Goal: Communication & Community: Answer question/provide support

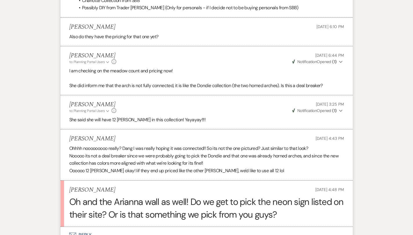
scroll to position [964, 0]
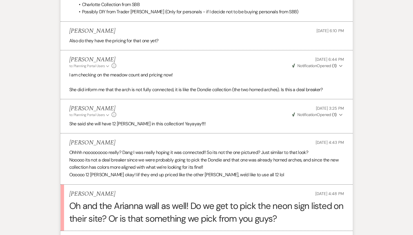
click at [67, 231] on button "Envelope Reply" at bounding box center [207, 239] width 292 height 16
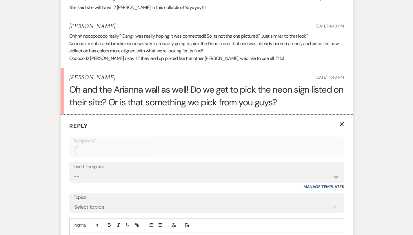
scroll to position [1095, 0]
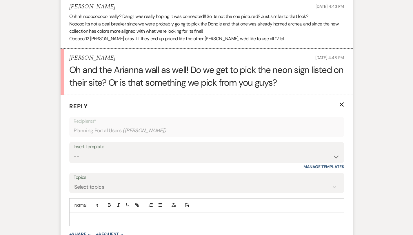
click at [74, 216] on p at bounding box center [206, 219] width 265 height 6
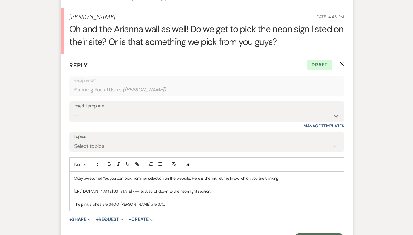
scroll to position [1137, 0]
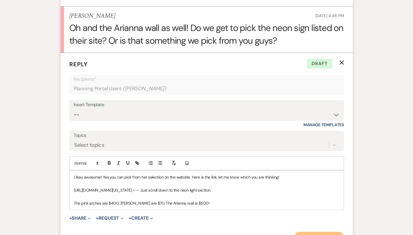
click at [343, 232] on button "Send Message" at bounding box center [319, 238] width 50 height 12
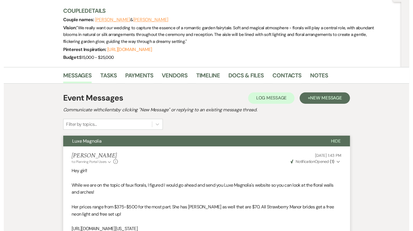
scroll to position [0, 0]
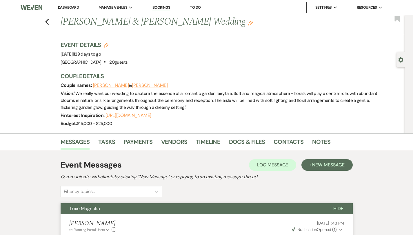
click at [64, 9] on link "Dashboard" at bounding box center [68, 7] width 21 height 5
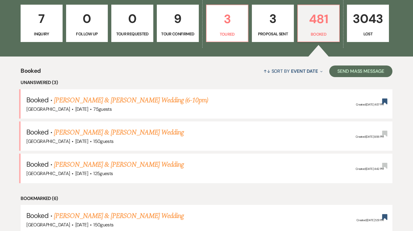
scroll to position [171, 1]
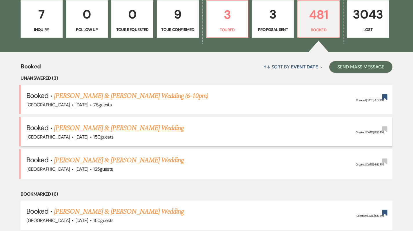
click at [126, 127] on link "[PERSON_NAME] & [PERSON_NAME] Wedding" at bounding box center [119, 128] width 130 height 10
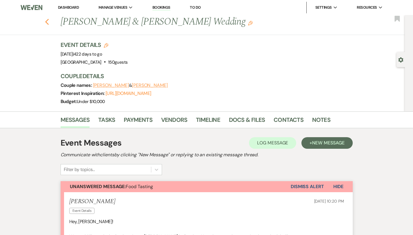
click at [45, 20] on icon "Previous" at bounding box center [47, 22] width 4 height 7
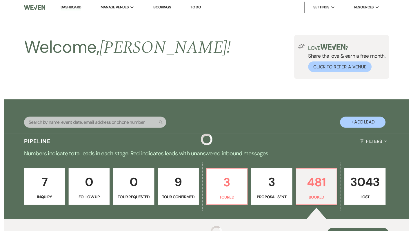
scroll to position [171, 1]
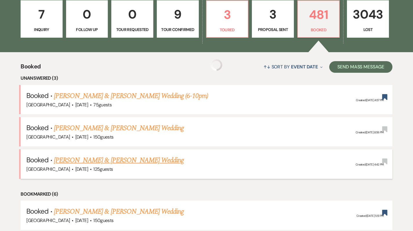
click at [109, 161] on link "[PERSON_NAME] & [PERSON_NAME] Wedding" at bounding box center [119, 160] width 130 height 10
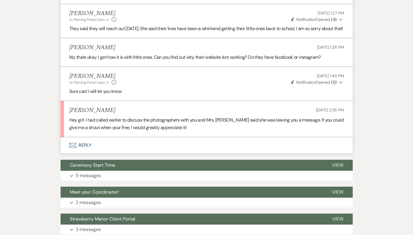
scroll to position [1864, 0]
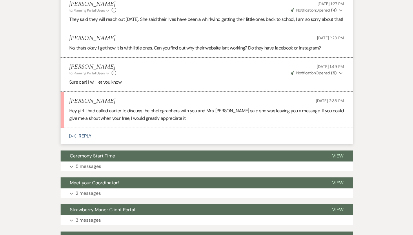
click at [75, 131] on button "Envelope Reply" at bounding box center [207, 136] width 292 height 16
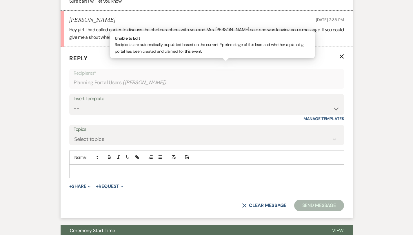
scroll to position [1953, 0]
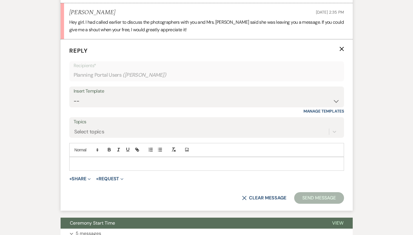
click at [86, 161] on p at bounding box center [206, 164] width 265 height 6
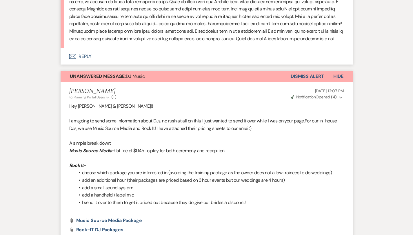
scroll to position [1336, 0]
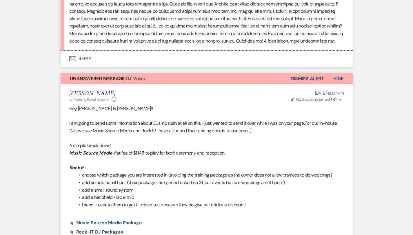
click at [324, 73] on button "Dismiss Alert" at bounding box center [306, 78] width 33 height 11
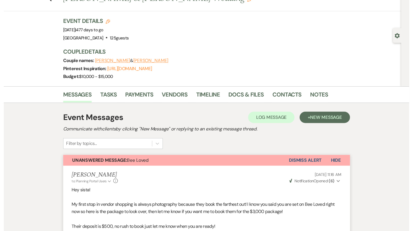
scroll to position [0, 0]
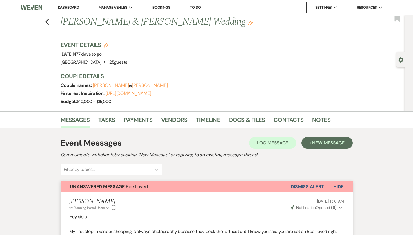
click at [75, 6] on link "Dashboard" at bounding box center [68, 7] width 21 height 5
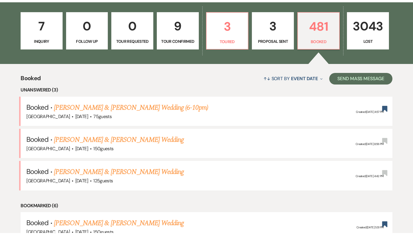
scroll to position [167, 0]
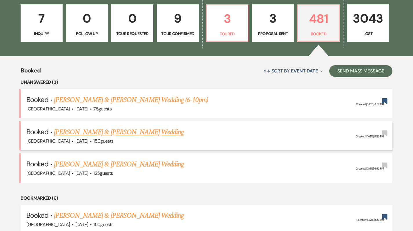
click at [122, 133] on link "[PERSON_NAME] & [PERSON_NAME] Wedding" at bounding box center [119, 132] width 130 height 10
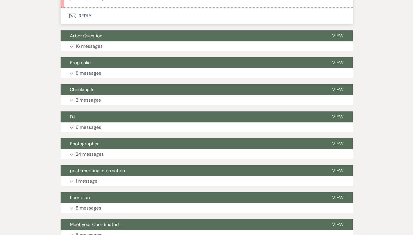
scroll to position [209, 0]
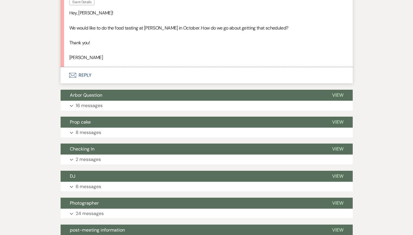
click at [66, 79] on button "Envelope Reply" at bounding box center [207, 75] width 292 height 16
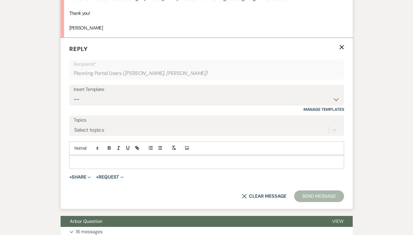
scroll to position [244, 0]
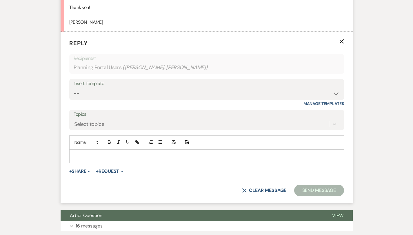
click at [94, 157] on p at bounding box center [206, 156] width 265 height 6
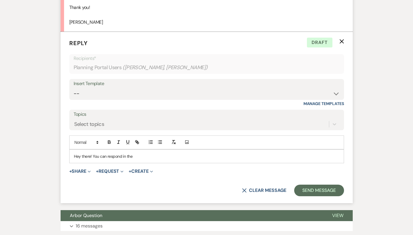
scroll to position [0, 0]
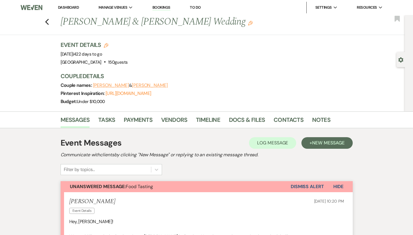
click at [93, 87] on button "Erika Young" at bounding box center [111, 85] width 36 height 5
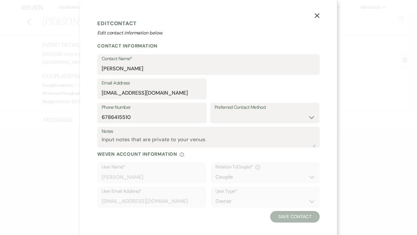
select select "1"
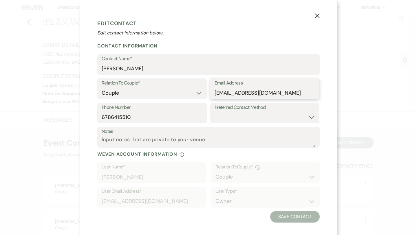
click at [242, 95] on input "erika72101@gmail.com" at bounding box center [265, 92] width 101 height 11
click at [315, 18] on icon "X" at bounding box center [316, 15] width 5 height 5
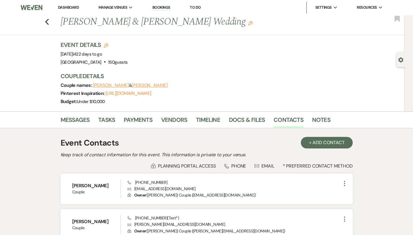
click at [132, 87] on button "Joel" at bounding box center [150, 85] width 36 height 5
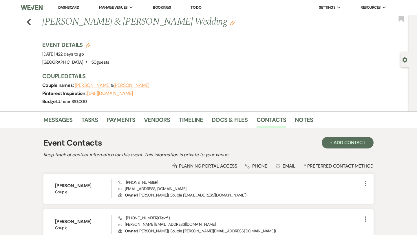
select select "1"
select select "text"
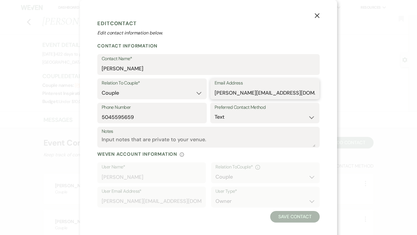
drag, startPoint x: 283, startPoint y: 95, endPoint x: 201, endPoint y: 92, distance: 82.0
click at [202, 95] on div "Relation To Couple* Couple Planner Parent of Couple Family Member Friend Other …" at bounding box center [208, 90] width 222 height 24
click at [314, 15] on icon "X" at bounding box center [316, 15] width 5 height 5
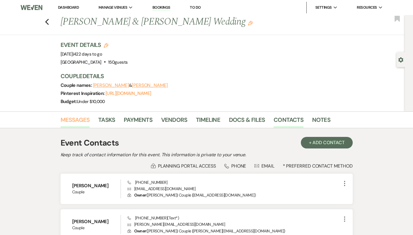
click at [61, 117] on link "Messages" at bounding box center [75, 121] width 29 height 13
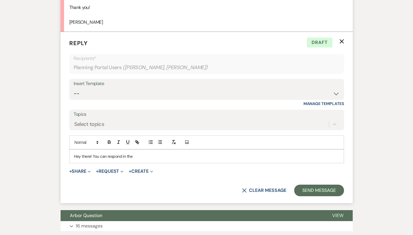
scroll to position [233, 0]
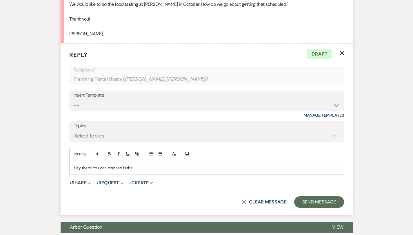
click at [122, 168] on p "Hey there! You can respond in the" at bounding box center [206, 168] width 265 height 6
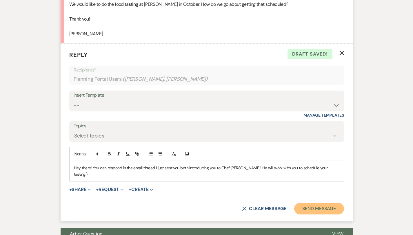
click at [330, 203] on button "Send Message" at bounding box center [319, 209] width 50 height 12
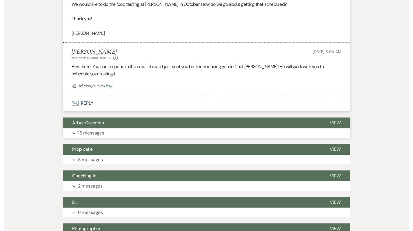
scroll to position [0, 0]
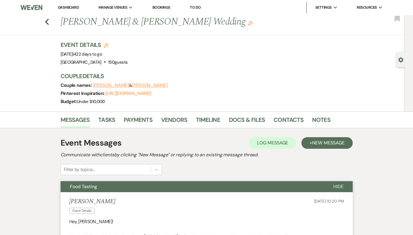
click at [67, 8] on link "Dashboard" at bounding box center [68, 7] width 21 height 5
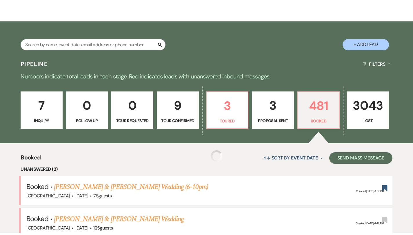
scroll to position [135, 0]
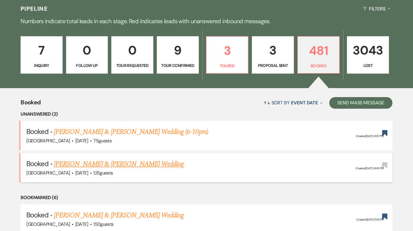
click at [88, 162] on link "[PERSON_NAME] & [PERSON_NAME] Wedding" at bounding box center [119, 164] width 130 height 10
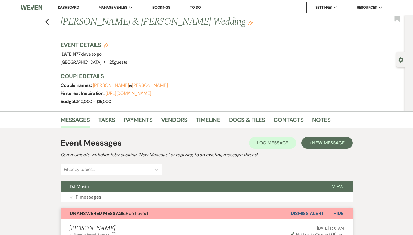
click at [70, 9] on link "Dashboard" at bounding box center [68, 7] width 21 height 5
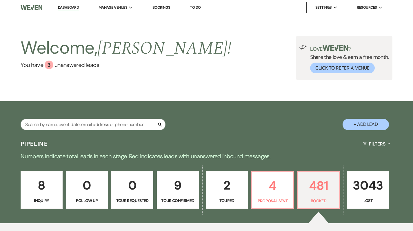
scroll to position [148, 0]
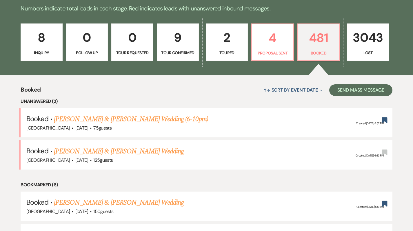
click at [132, 151] on link "[PERSON_NAME] & [PERSON_NAME] Wedding" at bounding box center [119, 151] width 130 height 10
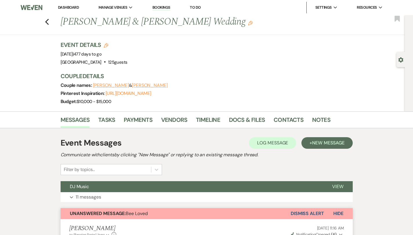
click at [70, 8] on link "Dashboard" at bounding box center [68, 7] width 21 height 5
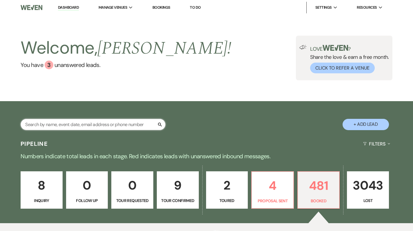
click at [93, 122] on input "text" at bounding box center [93, 124] width 145 height 11
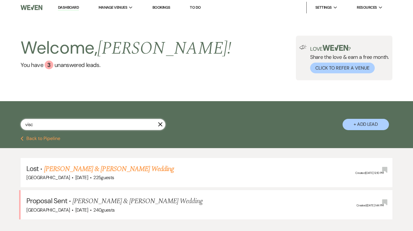
type input "visc"
click at [72, 11] on li "Dashboard" at bounding box center [68, 8] width 27 height 12
click at [72, 8] on link "Dashboard" at bounding box center [68, 8] width 21 height 6
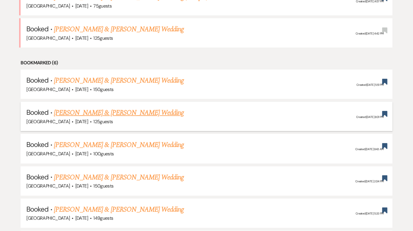
scroll to position [268, 0]
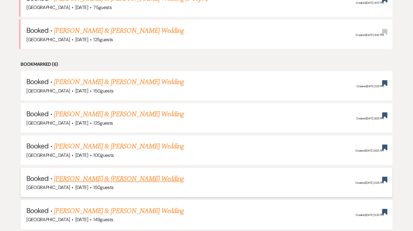
click at [142, 177] on link "[PERSON_NAME] & [PERSON_NAME] Wedding" at bounding box center [119, 178] width 130 height 10
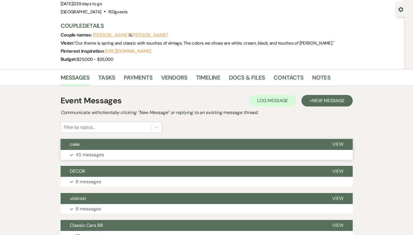
click at [134, 156] on button "Expand 45 messages" at bounding box center [207, 155] width 292 height 10
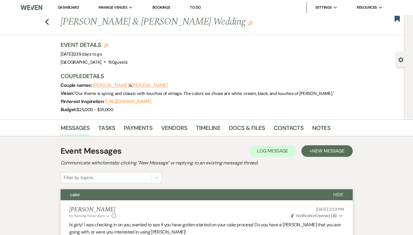
click at [67, 8] on link "Dashboard" at bounding box center [68, 7] width 21 height 5
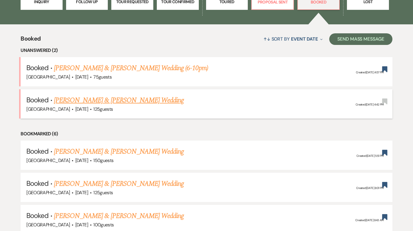
scroll to position [202, 2]
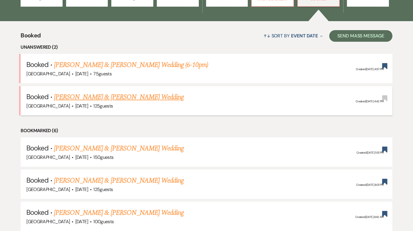
click at [110, 99] on link "[PERSON_NAME] & [PERSON_NAME] Wedding" at bounding box center [119, 97] width 130 height 10
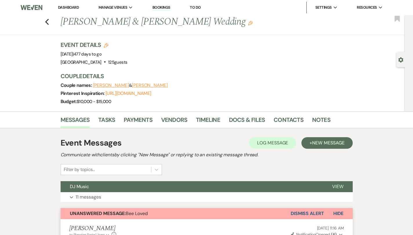
click at [69, 7] on link "Dashboard" at bounding box center [68, 7] width 21 height 5
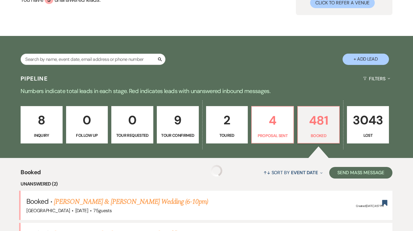
scroll to position [150, 0]
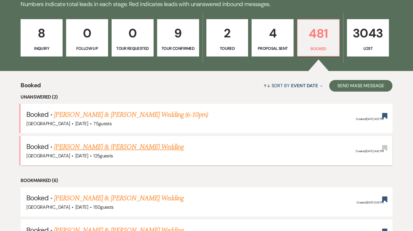
click at [111, 145] on link "[PERSON_NAME] & [PERSON_NAME] Wedding" at bounding box center [119, 147] width 130 height 10
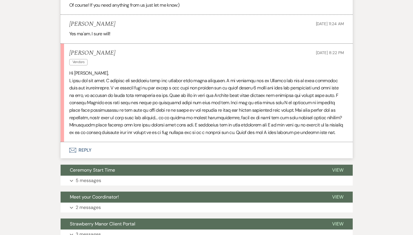
scroll to position [1250, 0]
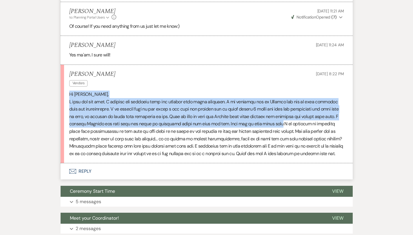
drag, startPoint x: 48, startPoint y: 83, endPoint x: 156, endPoint y: 120, distance: 113.6
click at [156, 120] on li "Ashley Vicknair Vendors Aug 20, 2025, 8:22 PM Hi Holly," at bounding box center [207, 114] width 292 height 98
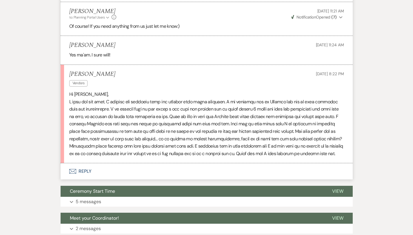
drag, startPoint x: 47, startPoint y: 87, endPoint x: 120, endPoint y: 150, distance: 97.2
click at [120, 150] on li "Ashley Vicknair Vendors Aug 20, 2025, 8:22 PM Hi Holly," at bounding box center [207, 114] width 292 height 98
copy div "Hi Holly, I hope you are well. I realize you probably will not receive this unt…"
click at [76, 164] on button "Envelope Reply" at bounding box center [207, 171] width 292 height 16
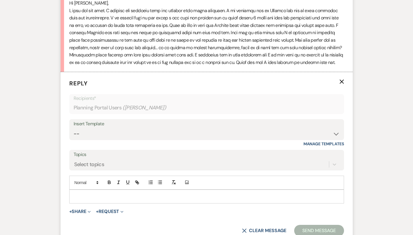
scroll to position [1348, 0]
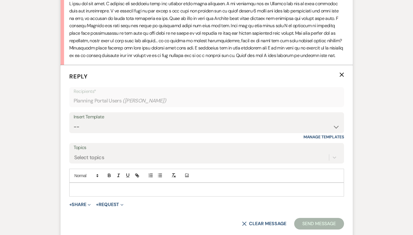
click at [76, 186] on p at bounding box center [206, 189] width 265 height 6
paste div
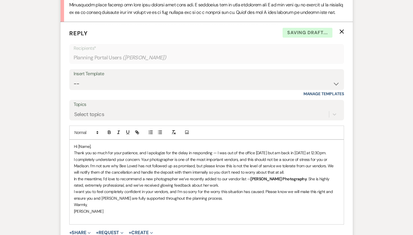
scroll to position [1396, 0]
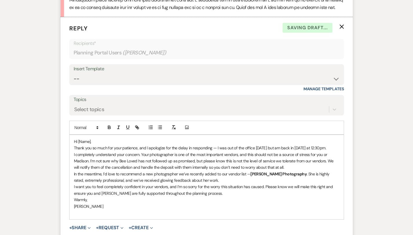
click at [80, 138] on p "Hi [Name]," at bounding box center [206, 141] width 265 height 6
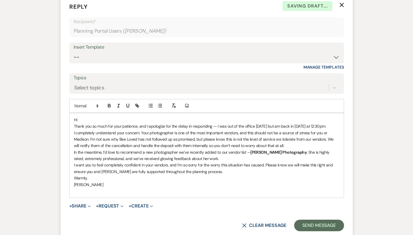
scroll to position [1428, 0]
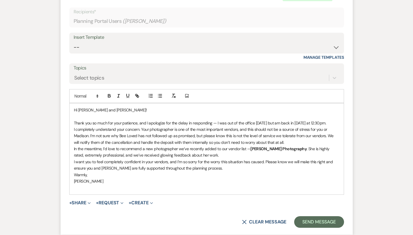
click at [187, 134] on p "I completely understand your concern. Your photographer is one of the most impo…" at bounding box center [206, 135] width 265 height 19
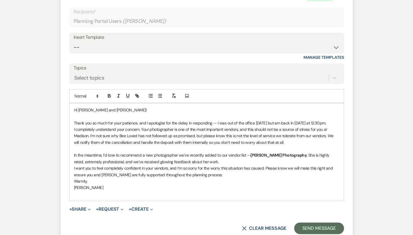
click at [94, 128] on p "I completely understand your concern. Your photographer is one of the most impo…" at bounding box center [206, 135] width 265 height 19
click at [105, 130] on p "I completely understand your concern. Your photographer is one of the most impo…" at bounding box center [206, 135] width 265 height 19
click at [184, 136] on p "I completely understand your concern. Your photographer is one of the most impo…" at bounding box center [206, 135] width 265 height 19
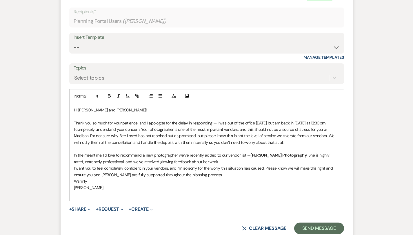
click at [250, 153] on strong "Chelsea Constanzi Photography" at bounding box center [278, 155] width 56 height 5
click at [178, 156] on p "In the meantime, I’d love to recommend a new photographer we’ve recently added …" at bounding box center [206, 158] width 265 height 13
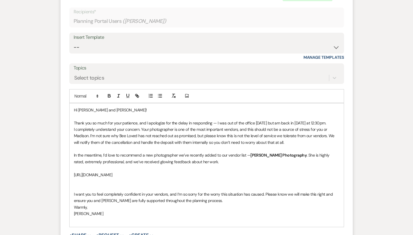
click at [176, 172] on p "https://www.chelseyconstanziphotography.com/" at bounding box center [206, 175] width 265 height 6
click at [223, 172] on p "https://www.chelseyconstanziphotography.com/ With your budget for photography, …" at bounding box center [206, 175] width 265 height 6
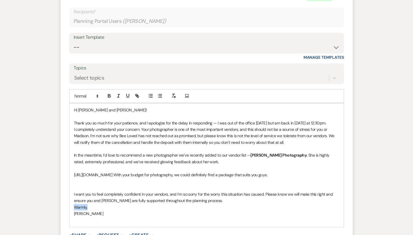
drag, startPoint x: 78, startPoint y: 200, endPoint x: 41, endPoint y: 200, distance: 36.2
click at [61, 200] on form "Reply X Draft Recipients* Planning Portal Users ( Madison Vicknair, Ashley Vick…" at bounding box center [207, 127] width 292 height 282
drag, startPoint x: 68, startPoint y: 214, endPoint x: 50, endPoint y: 203, distance: 20.7
click at [70, 203] on div "Hi Madison and Mrs. Ashley! Thank you so much for your patience, and I apologiz…" at bounding box center [207, 168] width 274 height 130
click at [138, 172] on p "https://www.chelseyconstanziphotography.com/ With your budget for photography, …" at bounding box center [206, 175] width 265 height 6
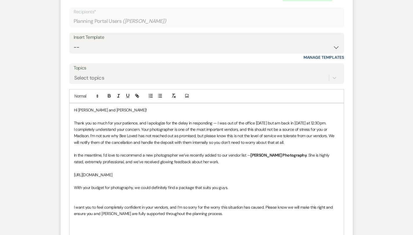
click at [158, 172] on p "https://www.chelseyconstanziphotography.com/" at bounding box center [206, 175] width 265 height 6
click at [98, 197] on p at bounding box center [206, 200] width 265 height 6
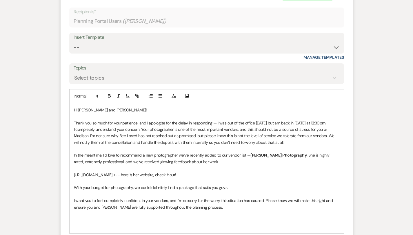
click at [70, 181] on div "Hi Madison and Mrs. Ashley! Thank you so much for your patience, and I apologiz…" at bounding box center [207, 168] width 274 height 130
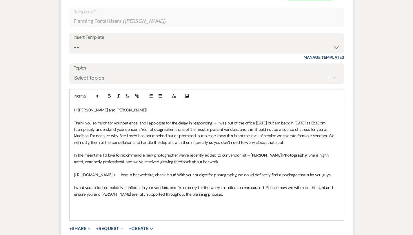
click at [91, 204] on p at bounding box center [206, 207] width 265 height 6
click at [308, 184] on p "I want you to feel completely confident in your vendors, and I’m so sorry for t…" at bounding box center [206, 190] width 265 height 13
click at [306, 184] on p "I want you to feel completely confident in your vendors, and I’m so sorry for t…" at bounding box center [206, 190] width 265 height 13
click at [317, 184] on p "I want you to feel completely confident in your vendors, and I’m so sorry for t…" at bounding box center [206, 190] width 265 height 13
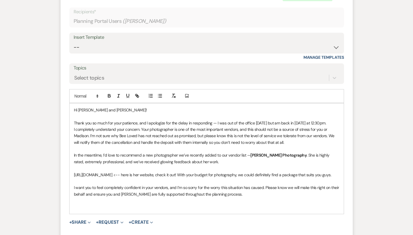
click at [203, 197] on p at bounding box center [206, 200] width 265 height 6
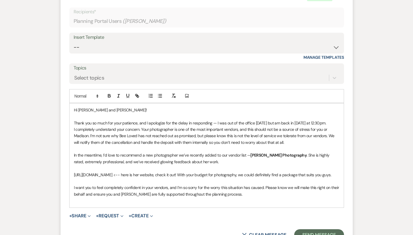
click at [172, 156] on p "In the meantime, I’d love to recommend a new photographer we’ve recently added …" at bounding box center [206, 158] width 265 height 13
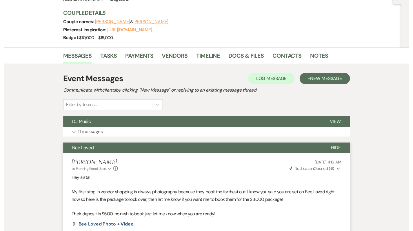
scroll to position [0, 0]
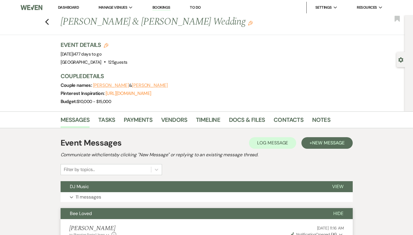
click at [71, 8] on link "Dashboard" at bounding box center [68, 7] width 21 height 5
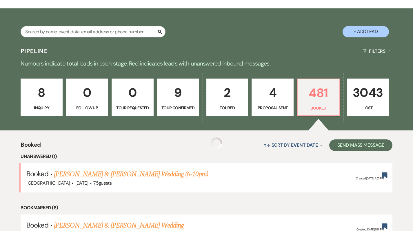
scroll to position [102, 0]
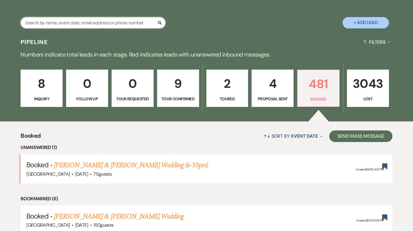
click at [81, 22] on input "text" at bounding box center [93, 22] width 145 height 11
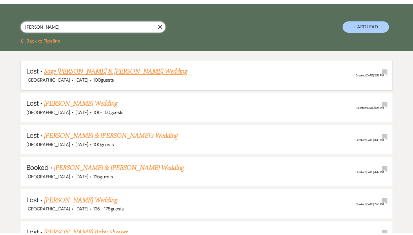
scroll to position [99, 0]
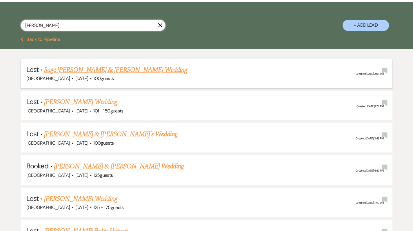
type input "vicknair"
click at [97, 171] on link "[PERSON_NAME] & [PERSON_NAME] Wedding" at bounding box center [119, 166] width 130 height 10
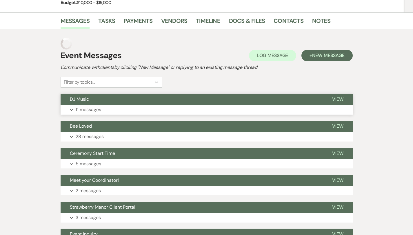
click at [76, 113] on p "11 messages" at bounding box center [88, 110] width 25 height 8
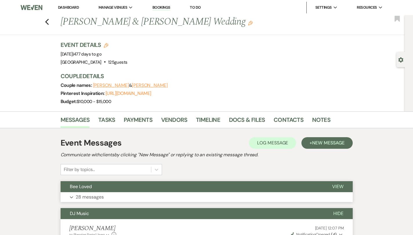
click at [76, 198] on p "28 messages" at bounding box center [90, 197] width 28 height 8
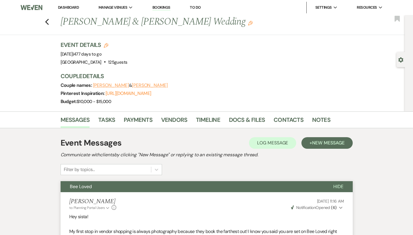
click at [63, 10] on li "Dashboard" at bounding box center [68, 8] width 27 height 12
click at [63, 8] on link "Dashboard" at bounding box center [68, 7] width 21 height 5
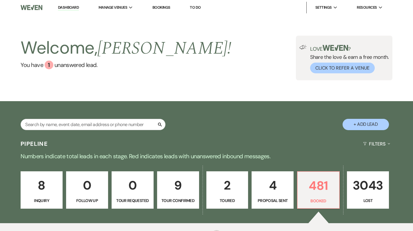
scroll to position [85, 0]
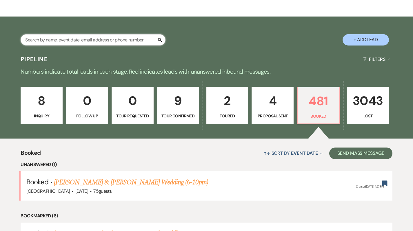
click at [42, 41] on input "text" at bounding box center [93, 39] width 145 height 11
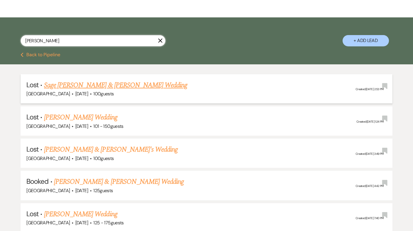
scroll to position [94, 0]
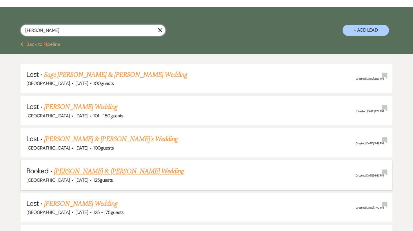
type input "vicknair"
click at [71, 173] on link "[PERSON_NAME] & [PERSON_NAME] Wedding" at bounding box center [119, 171] width 130 height 10
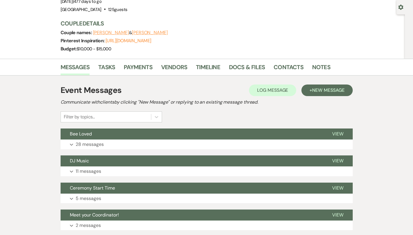
scroll to position [60, 0]
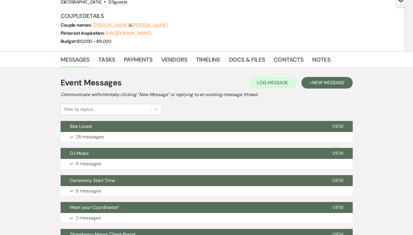
click at [75, 143] on div "Event Messages Log Log Message + New Message Communicate with clients by clicki…" at bounding box center [207, 177] width 292 height 206
click at [76, 136] on p "28 messages" at bounding box center [90, 137] width 28 height 8
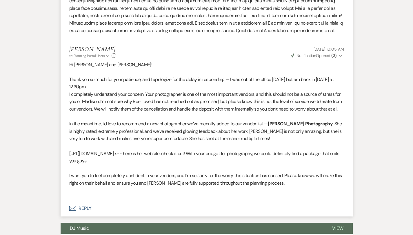
scroll to position [1344, 0]
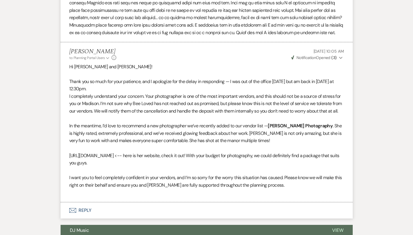
click at [69, 202] on button "Envelope Reply" at bounding box center [207, 210] width 292 height 16
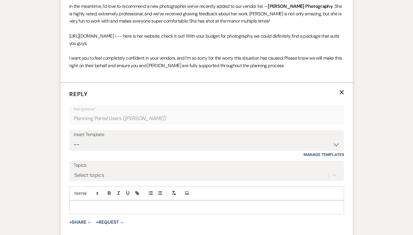
scroll to position [1474, 0]
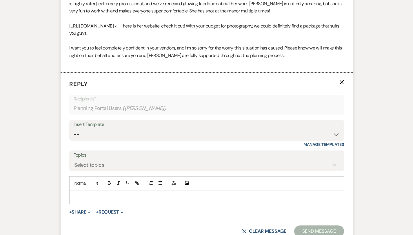
click at [74, 194] on p at bounding box center [206, 197] width 265 height 6
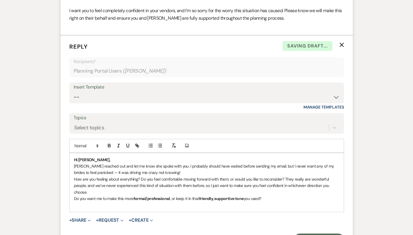
scroll to position [1514, 0]
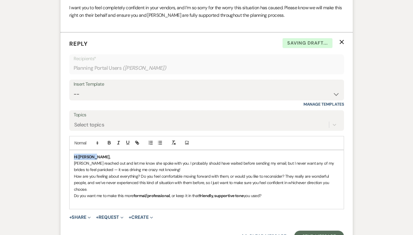
drag, startPoint x: 77, startPoint y: 141, endPoint x: 45, endPoint y: 141, distance: 31.3
click at [61, 141] on form "Reply X Saving draft... Recipients* Planning Portal Users ( Madison Vicknair, A…" at bounding box center [207, 140] width 292 height 217
click at [107, 140] on icon "button" at bounding box center [109, 142] width 5 height 5
click at [120, 160] on p "Candance reached out and let me know she spoke with you. I probably should have…" at bounding box center [206, 166] width 265 height 13
click at [102, 160] on p "Candance reached out and let me know she spoke with you. I probably should have…" at bounding box center [206, 166] width 265 height 13
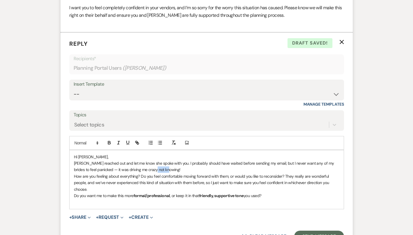
click at [102, 160] on p "Candance reached out and let me know she spoke with you. I probably should have…" at bounding box center [206, 166] width 265 height 13
click at [124, 160] on p "Candance reached out and let me know she spoke with you. I probably should have…" at bounding box center [206, 166] width 265 height 13
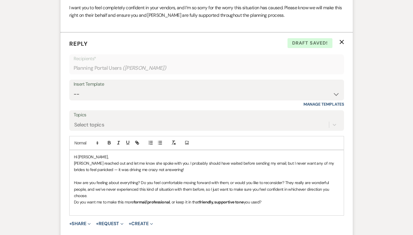
drag, startPoint x: 257, startPoint y: 183, endPoint x: 13, endPoint y: 187, distance: 244.2
click at [74, 199] on p "Do you want me to make this more formal/professional , or keep it in that frien…" at bounding box center [206, 202] width 265 height 6
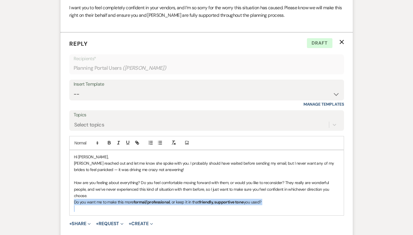
click at [74, 199] on p "Do you want me to make this more formal/professional , or keep it in that frien…" at bounding box center [206, 202] width 265 height 6
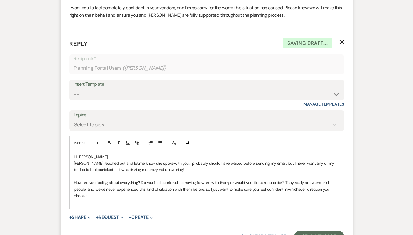
click at [84, 154] on p "Hi Madison," at bounding box center [206, 157] width 265 height 6
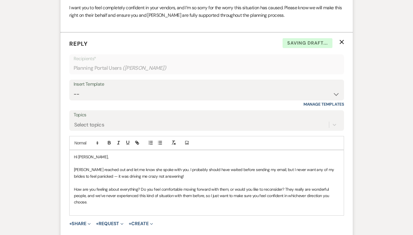
click at [90, 191] on div "Hi Madison, Candance reached out and let me know she spoke with you. I probably…" at bounding box center [207, 182] width 274 height 65
click at [337, 231] on button "Send Message" at bounding box center [319, 237] width 50 height 12
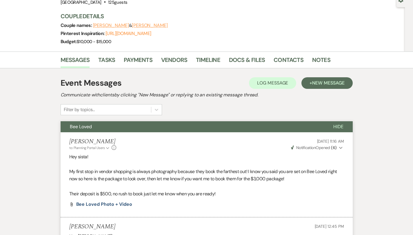
scroll to position [0, 0]
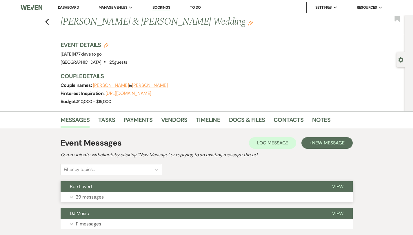
click at [76, 196] on p "29 messages" at bounding box center [90, 197] width 28 height 8
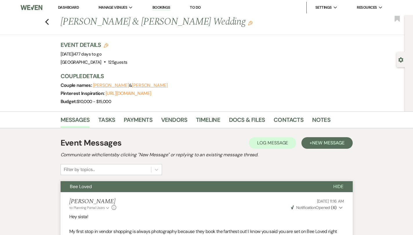
click at [67, 9] on link "Dashboard" at bounding box center [68, 7] width 21 height 5
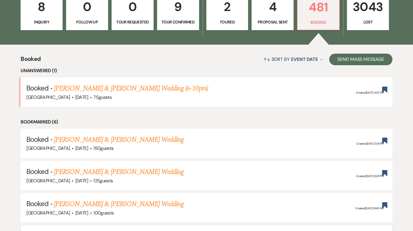
scroll to position [178, 0]
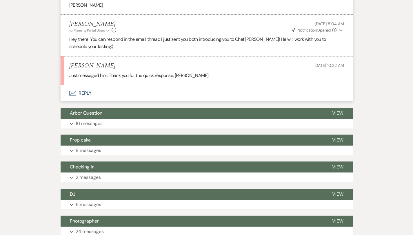
click at [69, 88] on button "Envelope Reply" at bounding box center [207, 93] width 292 height 16
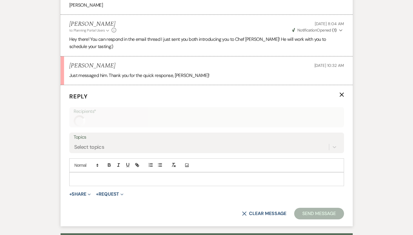
scroll to position [281, 0]
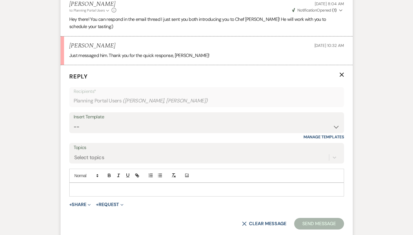
click at [87, 186] on div at bounding box center [207, 189] width 274 height 13
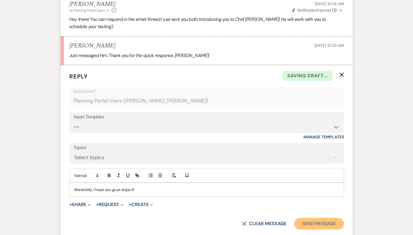
click at [337, 220] on button "Send Message" at bounding box center [319, 224] width 50 height 12
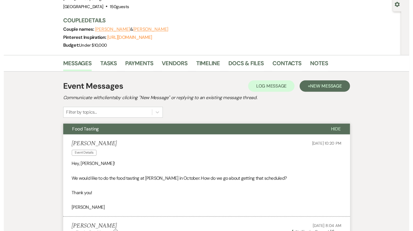
scroll to position [0, 0]
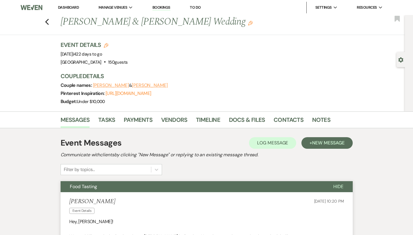
click at [74, 8] on link "Dashboard" at bounding box center [68, 7] width 21 height 5
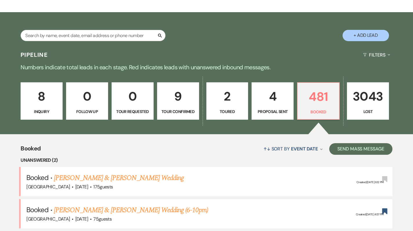
scroll to position [142, 0]
